Goal: Find specific page/section: Find specific page/section

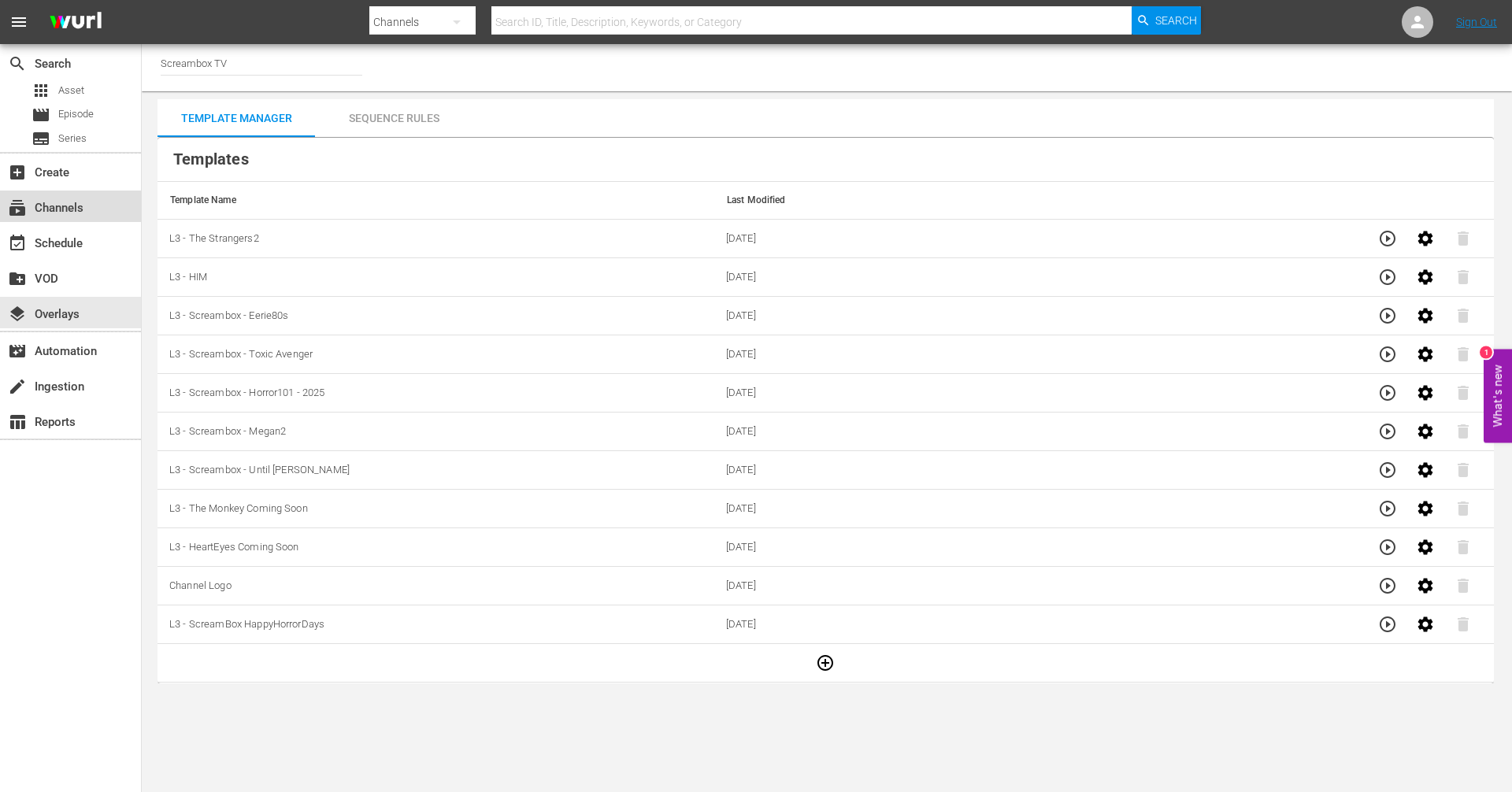
click at [95, 197] on div "subscriptions Channels" at bounding box center [71, 206] width 141 height 31
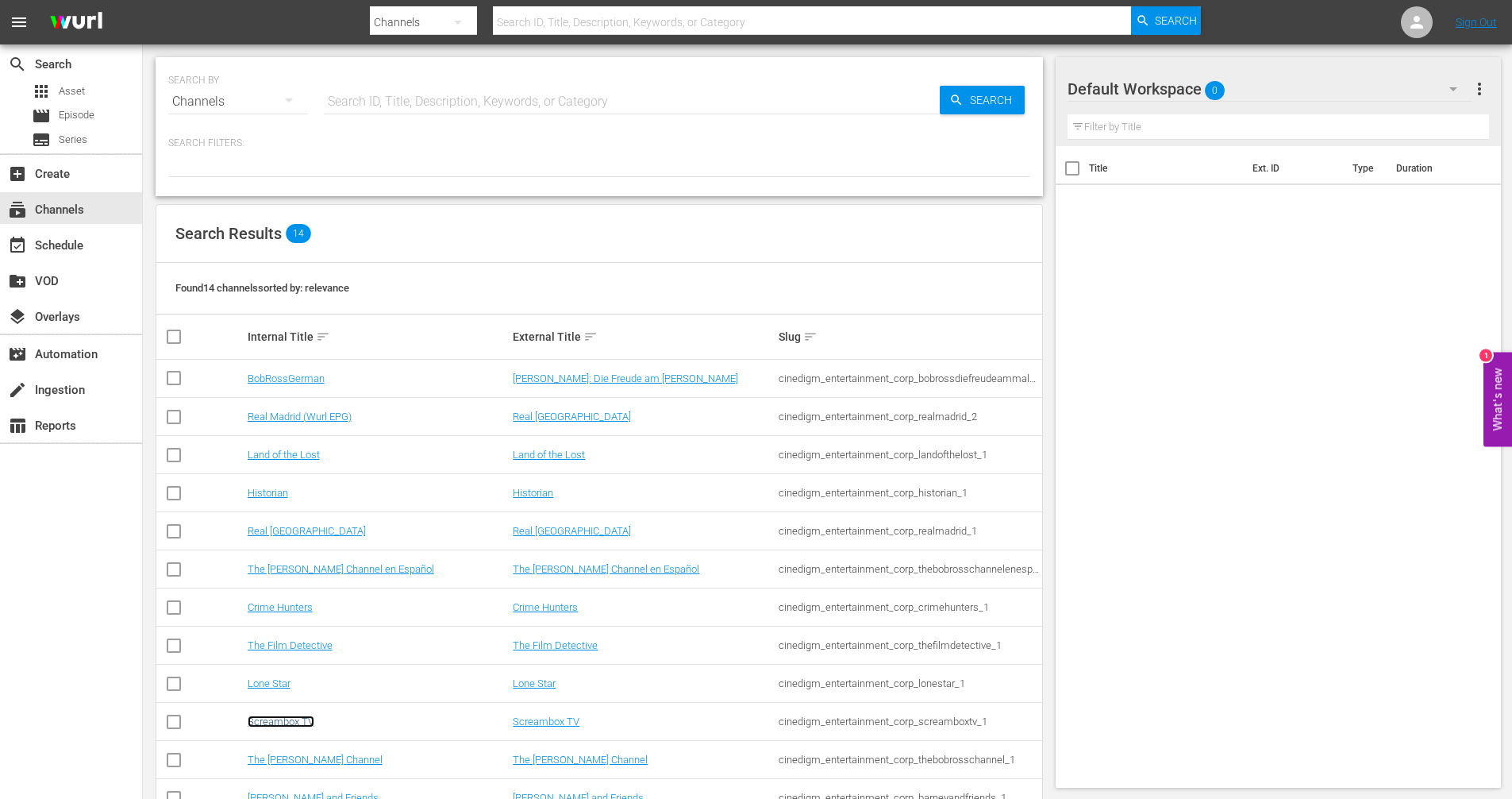
click at [301, 720] on link "Screambox TV" at bounding box center [281, 721] width 67 height 12
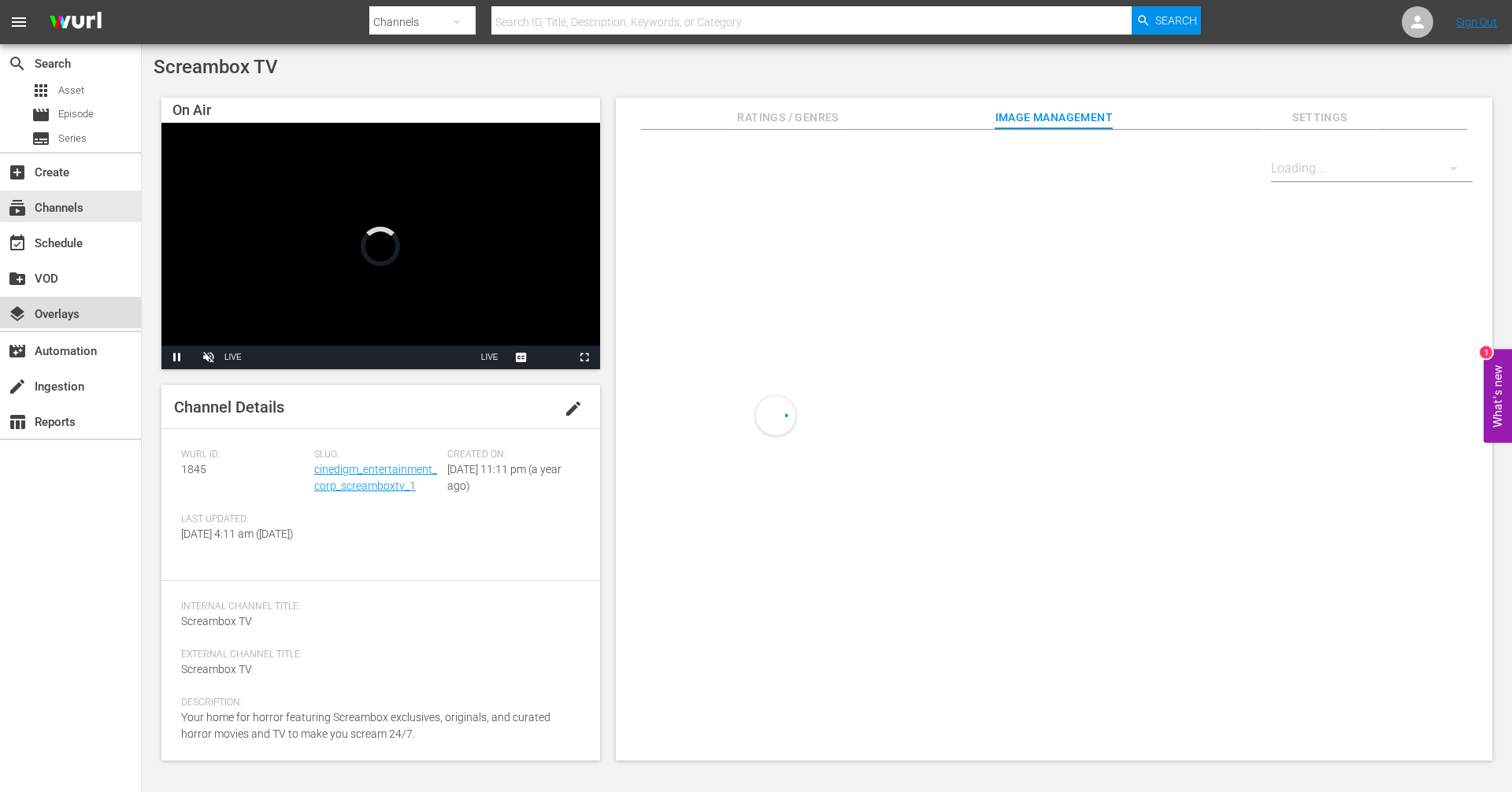
click at [62, 319] on div "layers Overlays" at bounding box center [44, 312] width 89 height 14
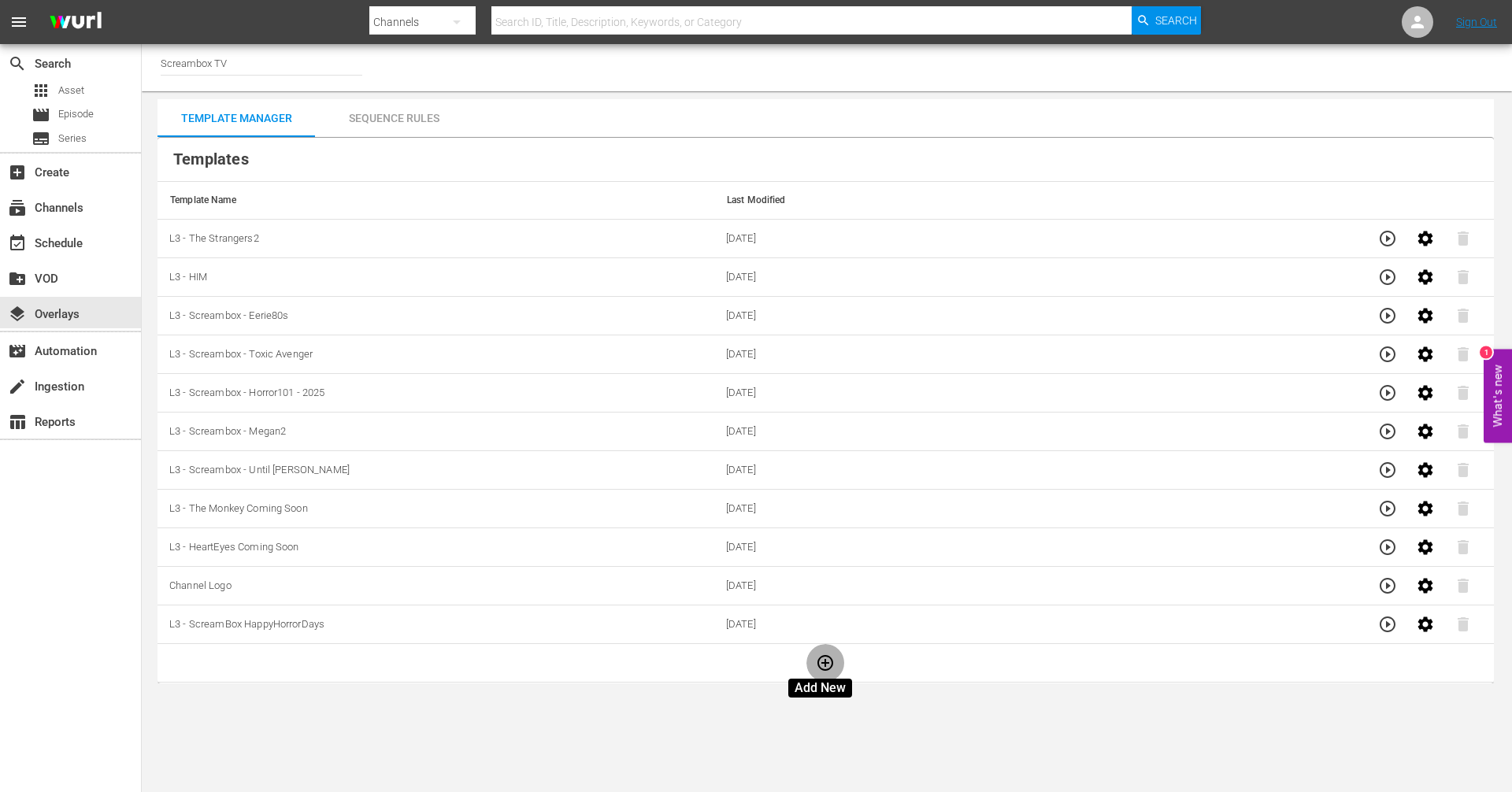
click at [818, 658] on icon "button" at bounding box center [825, 662] width 19 height 19
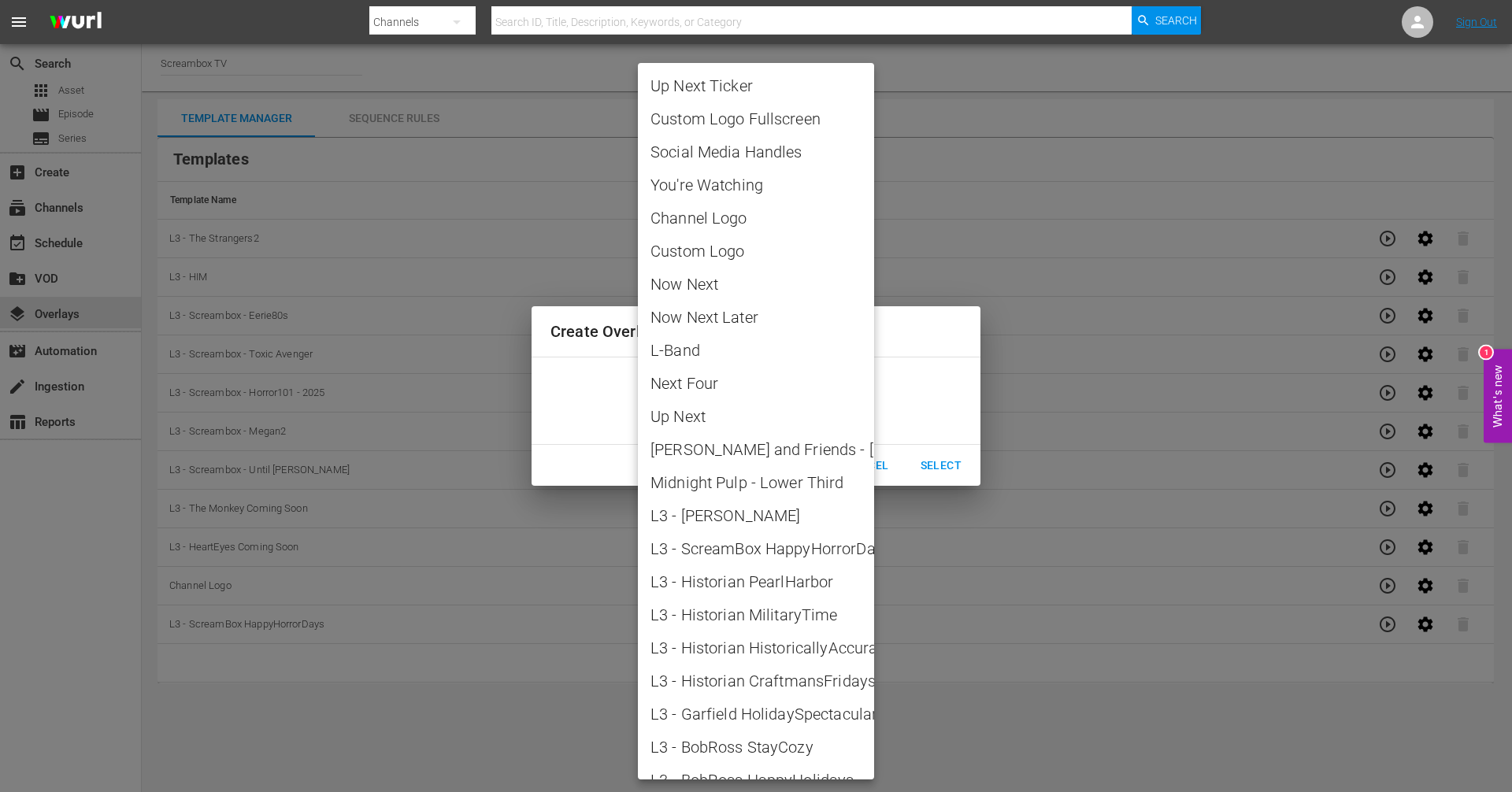
click at [863, 398] on body "menu Search By Channels Search ID, Title, Description, Keywords, or Category Se…" at bounding box center [756, 396] width 1512 height 792
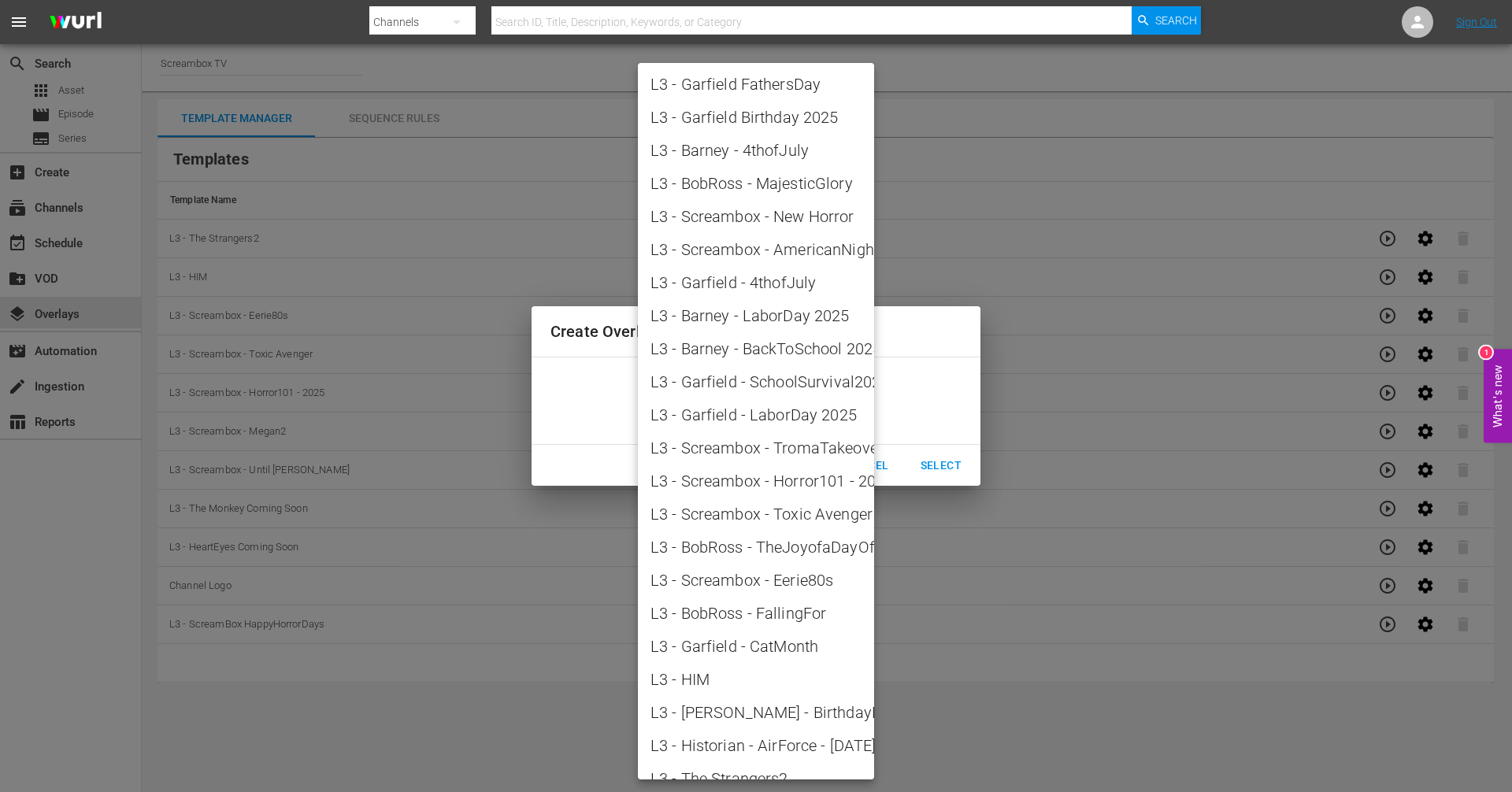
scroll to position [1710, 0]
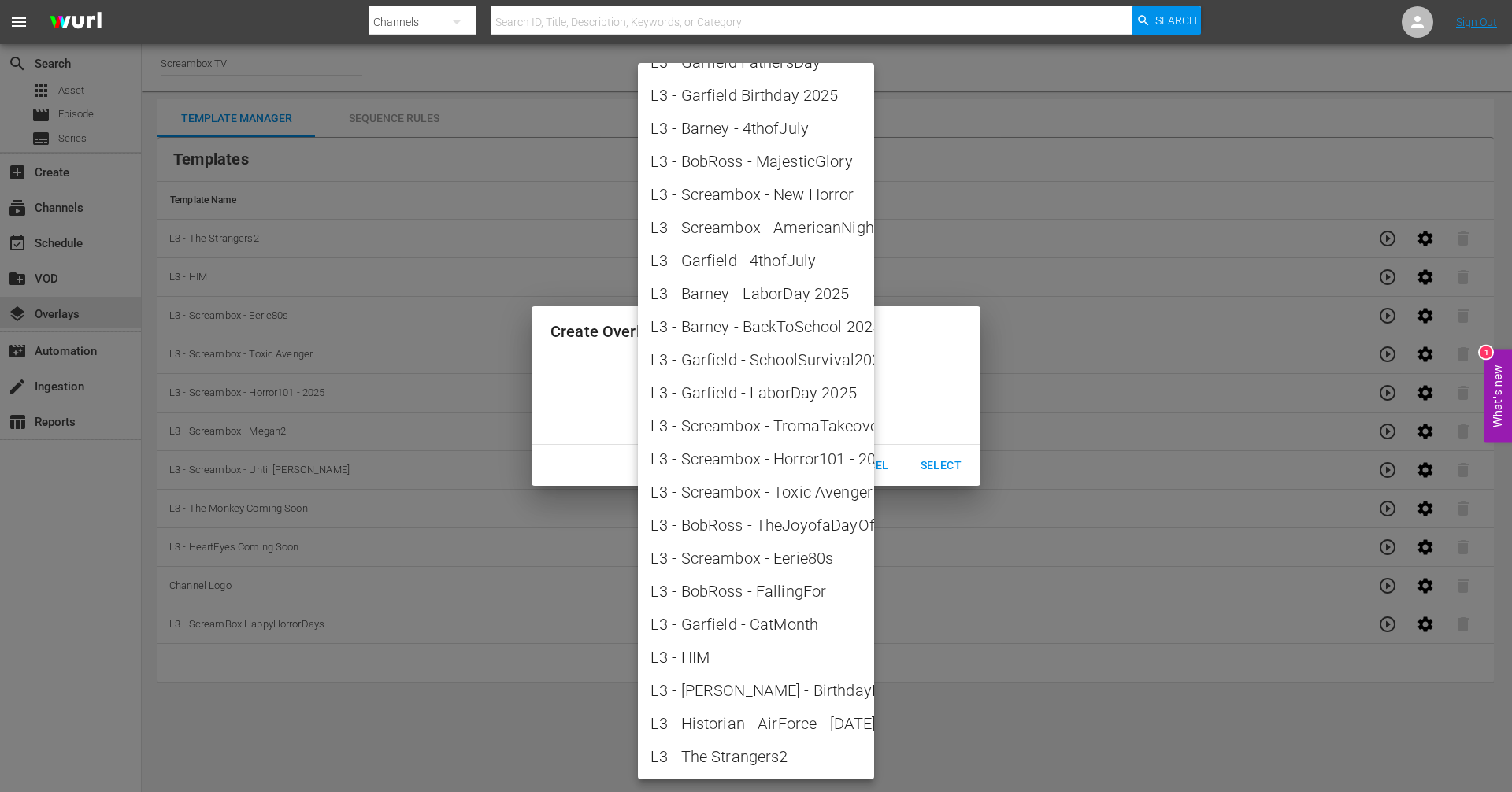
click at [947, 637] on div at bounding box center [756, 396] width 1512 height 792
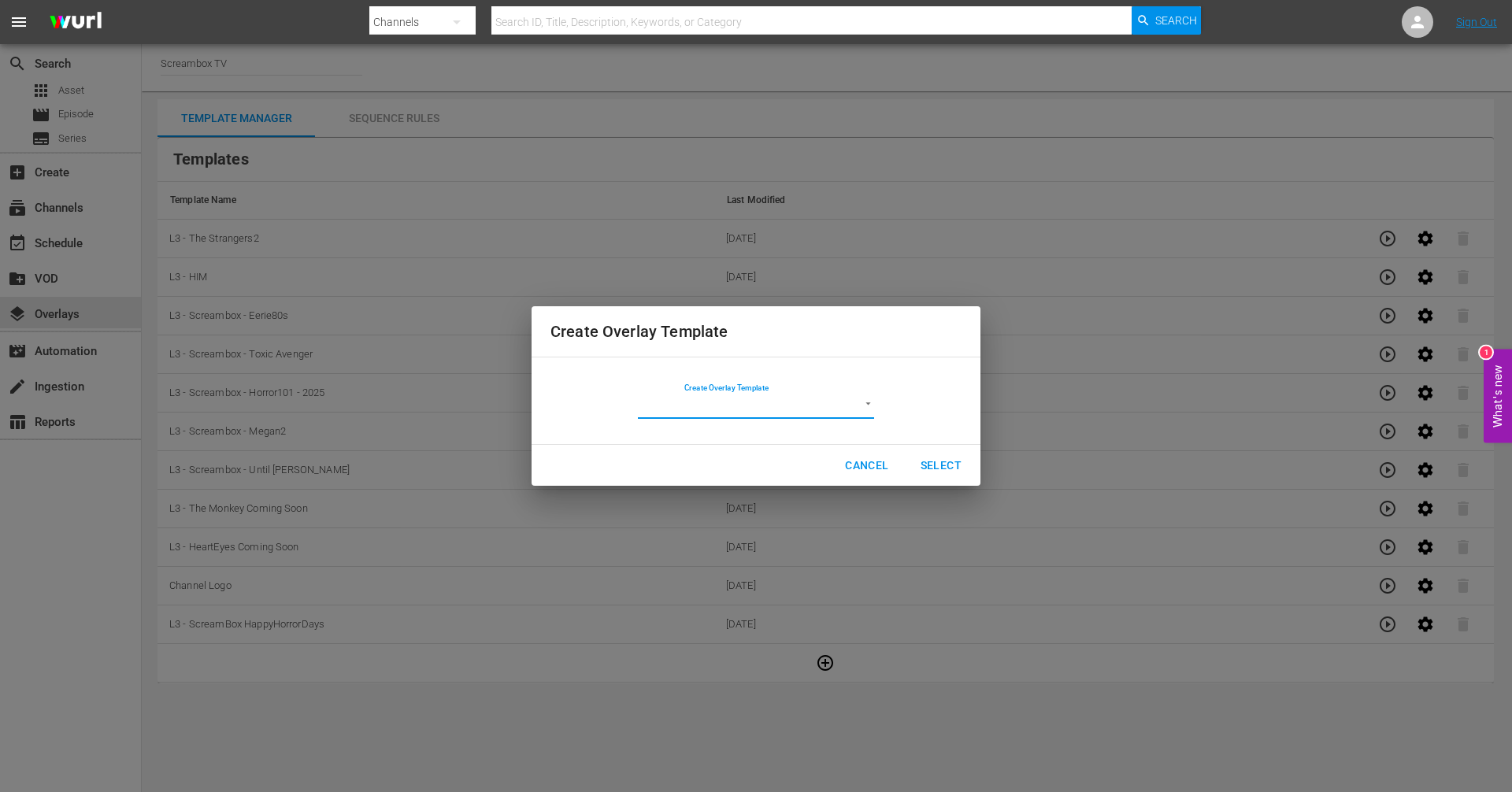
click at [853, 466] on span "Cancel" at bounding box center [866, 466] width 43 height 20
